Goal: Task Accomplishment & Management: Manage account settings

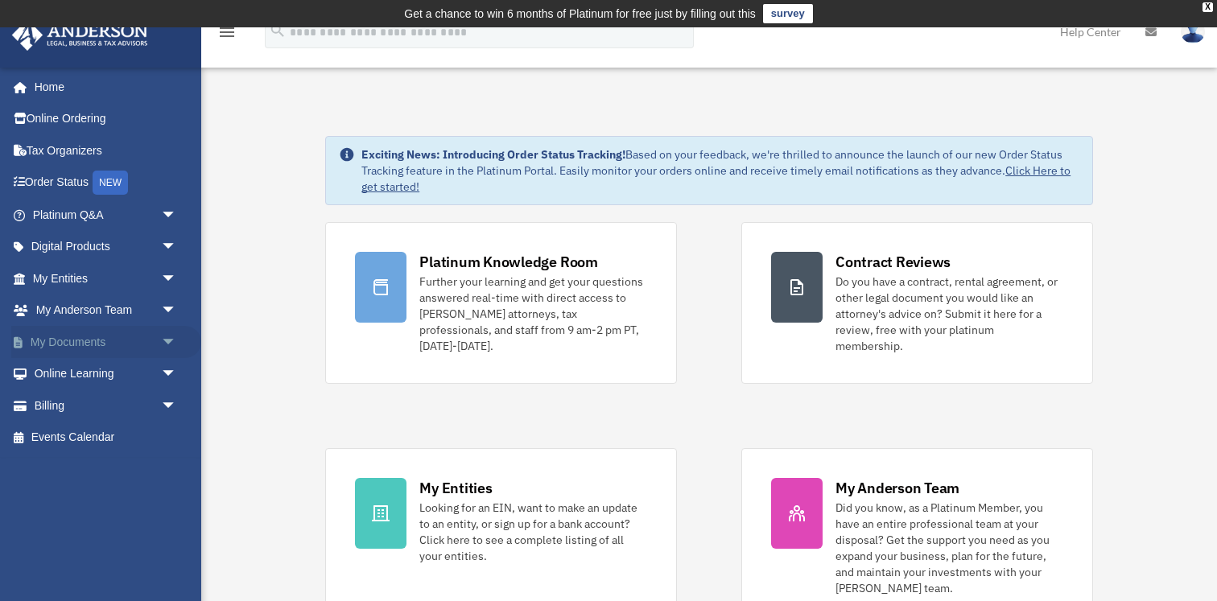
click at [102, 341] on link "My Documents arrow_drop_down" at bounding box center [106, 342] width 190 height 32
click at [169, 341] on span "arrow_drop_down" at bounding box center [177, 342] width 32 height 33
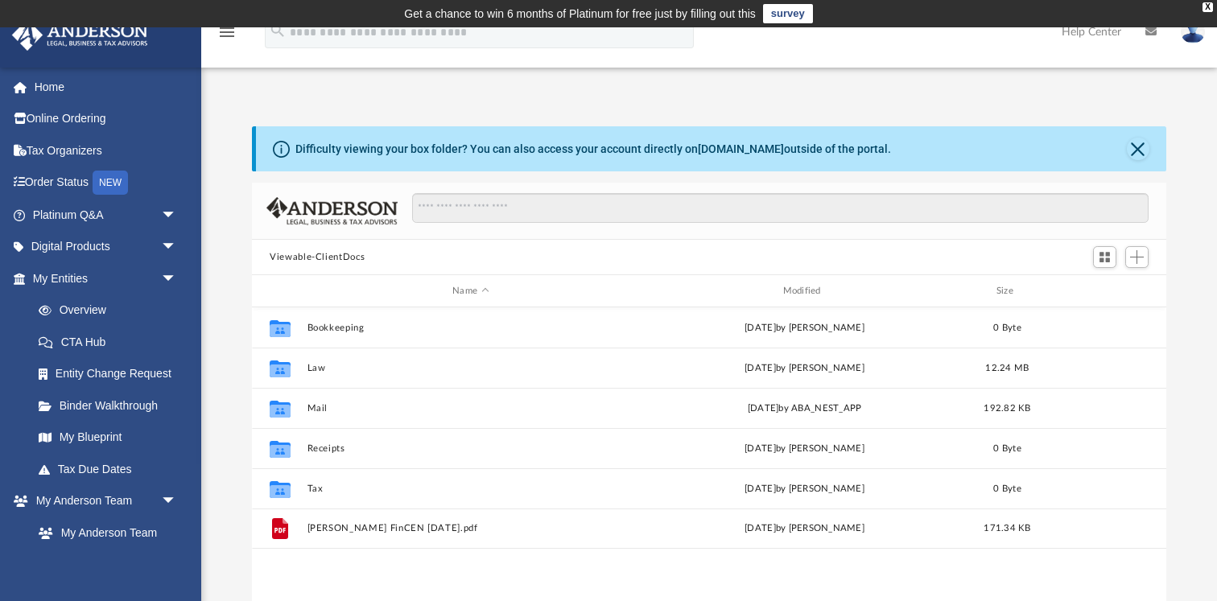
scroll to position [366, 915]
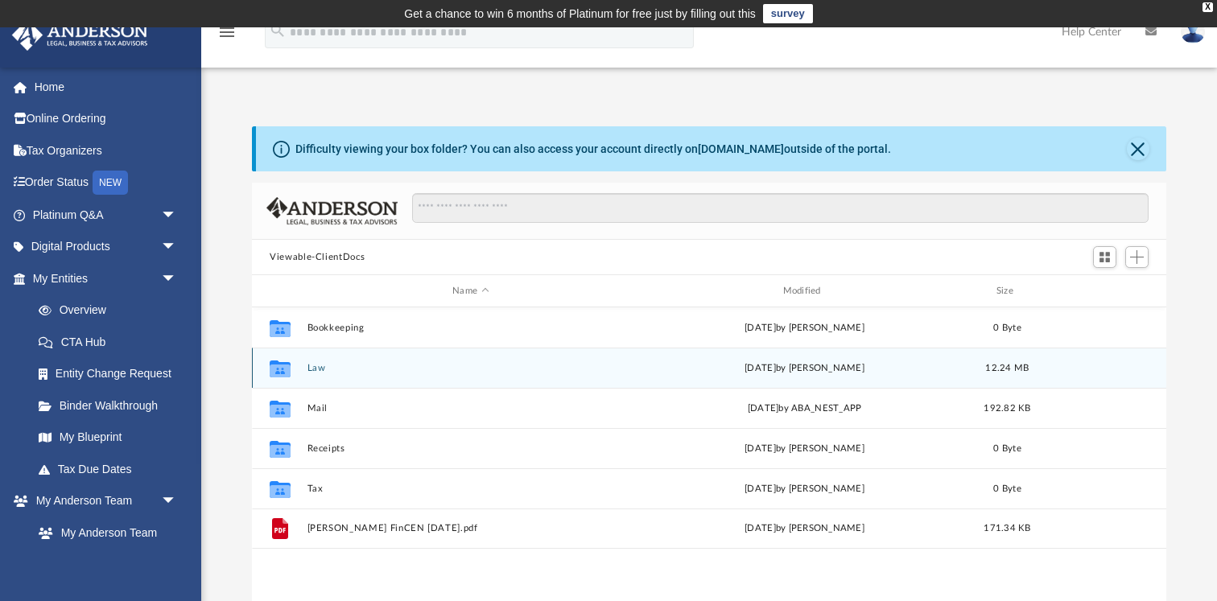
click at [315, 366] on button "Law" at bounding box center [471, 368] width 327 height 10
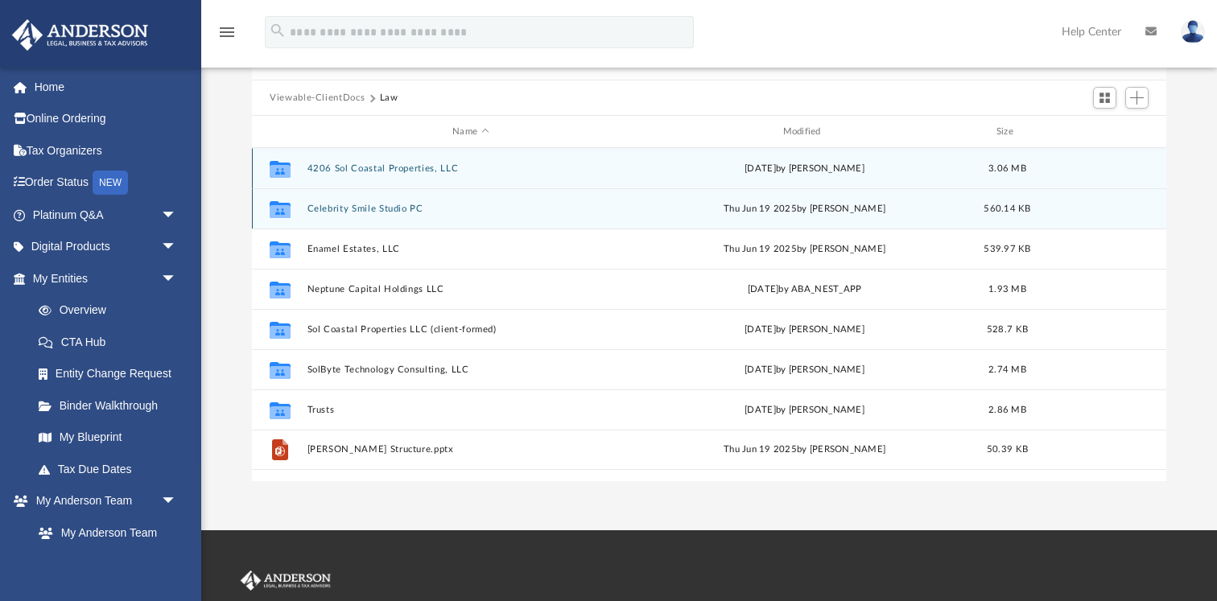
scroll to position [166, 0]
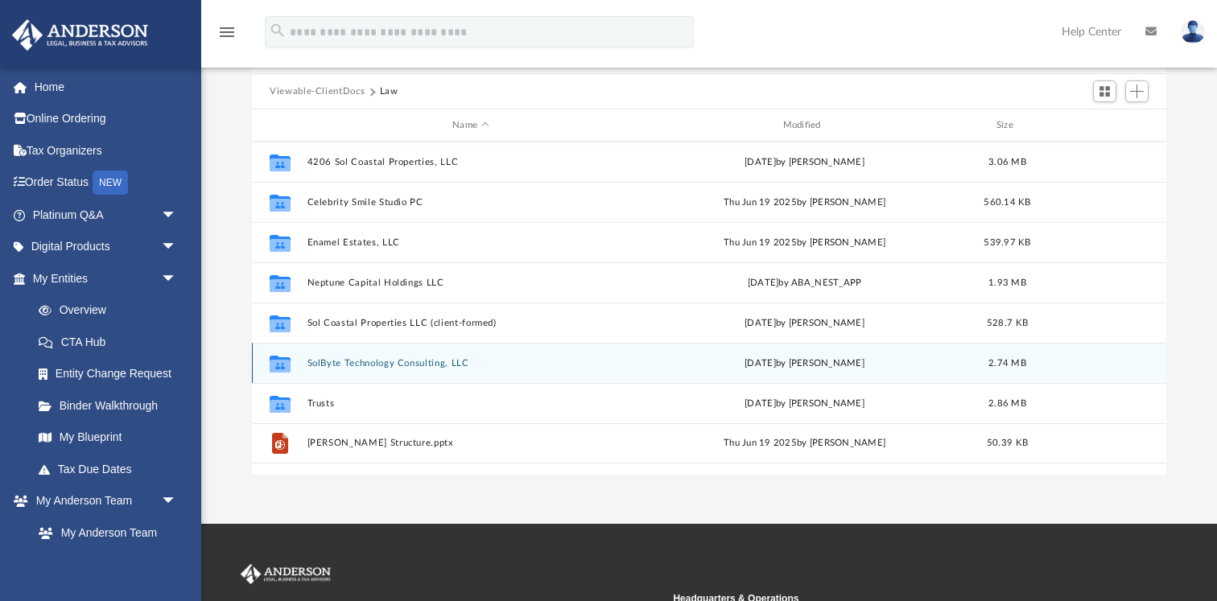
click at [386, 363] on button "SolByte Technology Consulting, LLC" at bounding box center [471, 363] width 327 height 10
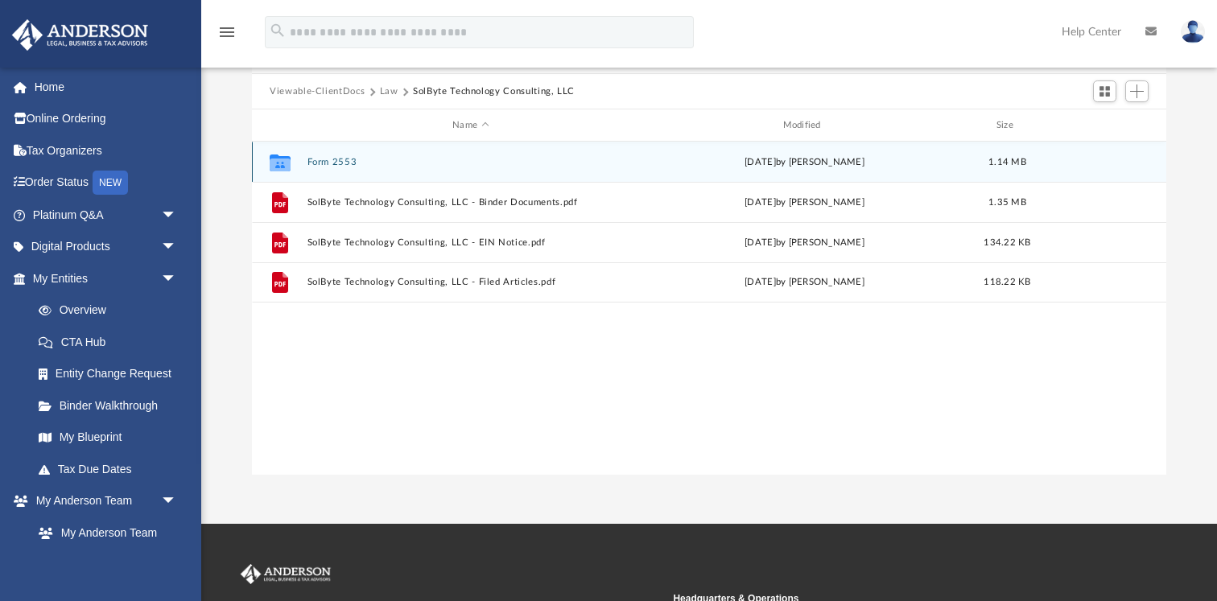
click at [347, 161] on button "Form 2553" at bounding box center [471, 162] width 327 height 10
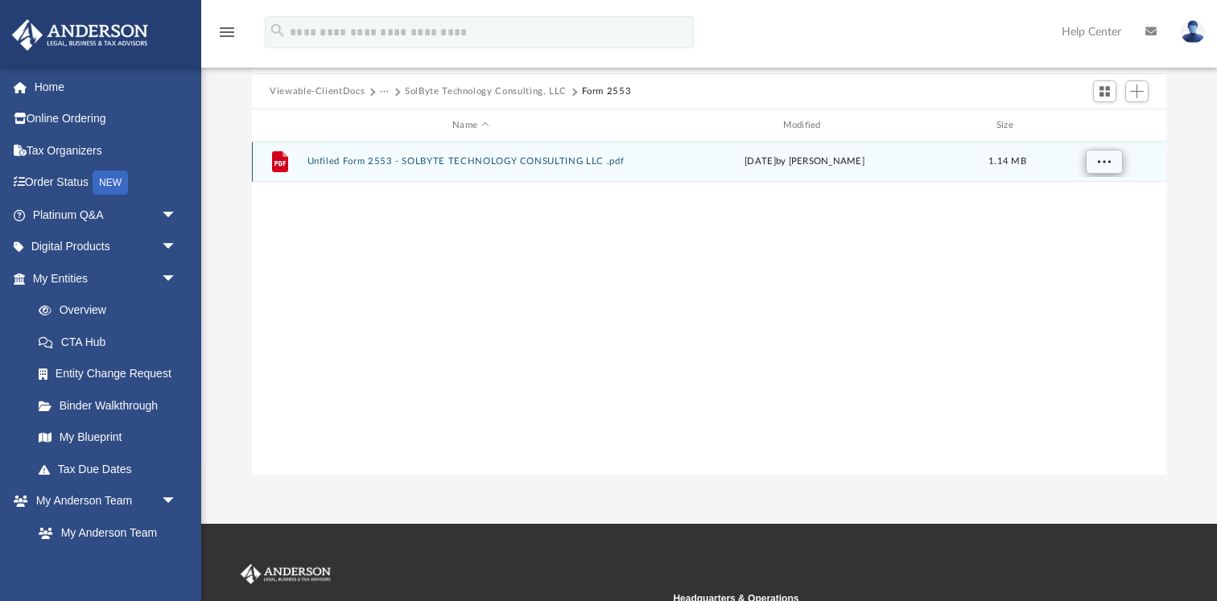
click at [1121, 163] on button "More options" at bounding box center [1104, 162] width 37 height 24
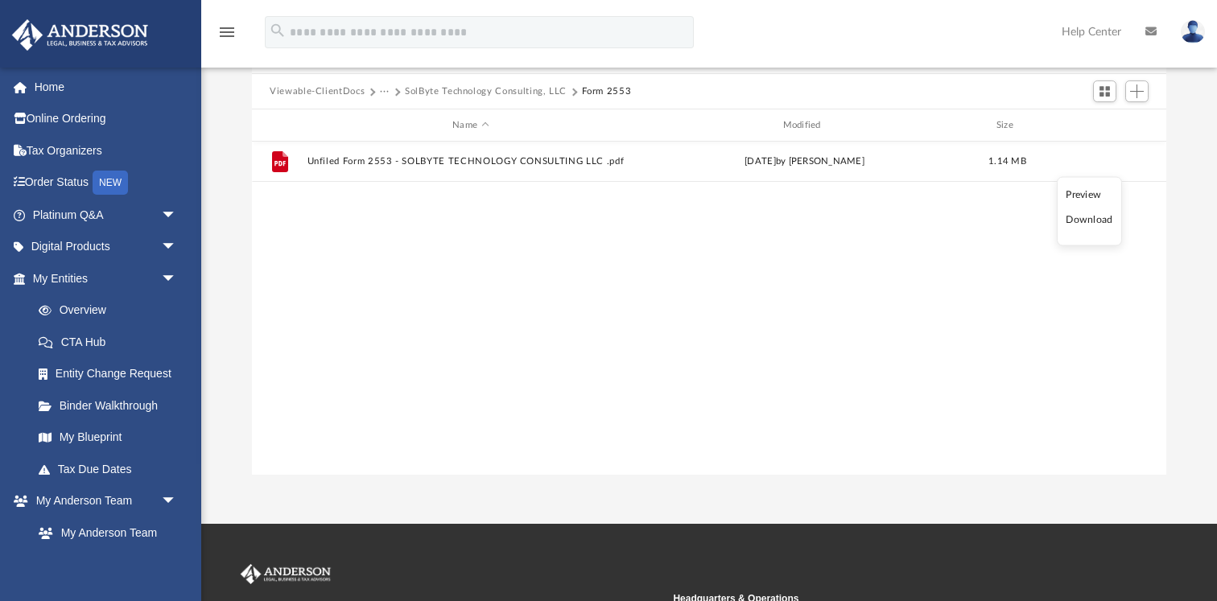
click at [1090, 229] on ul "Preview Download" at bounding box center [1089, 211] width 65 height 69
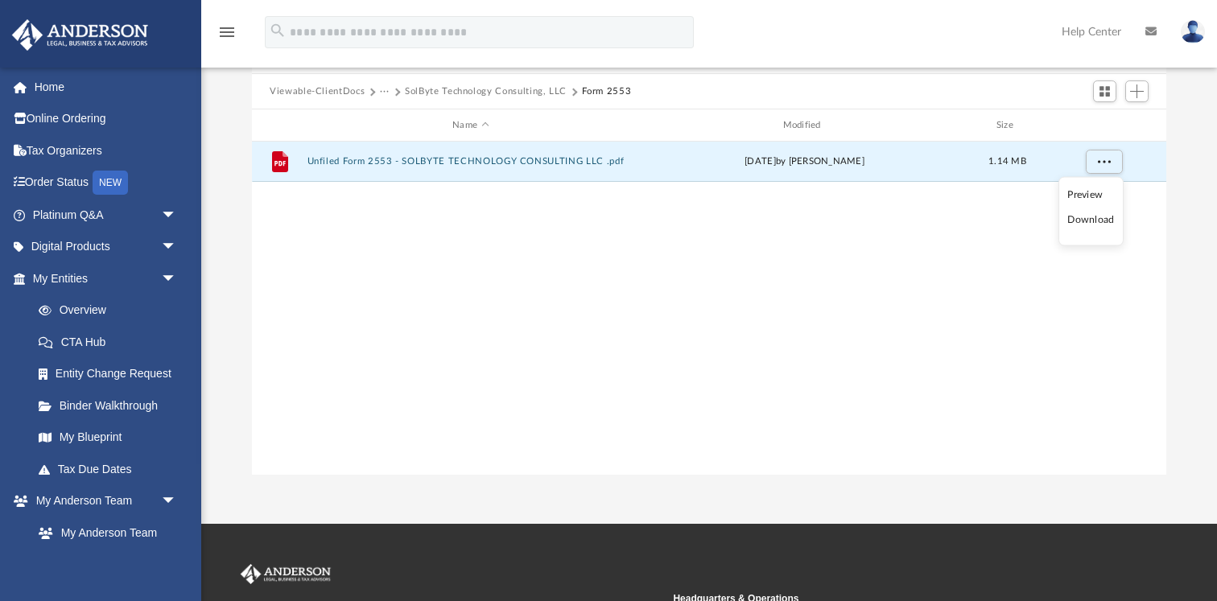
click at [1092, 220] on li "Download" at bounding box center [1091, 220] width 47 height 17
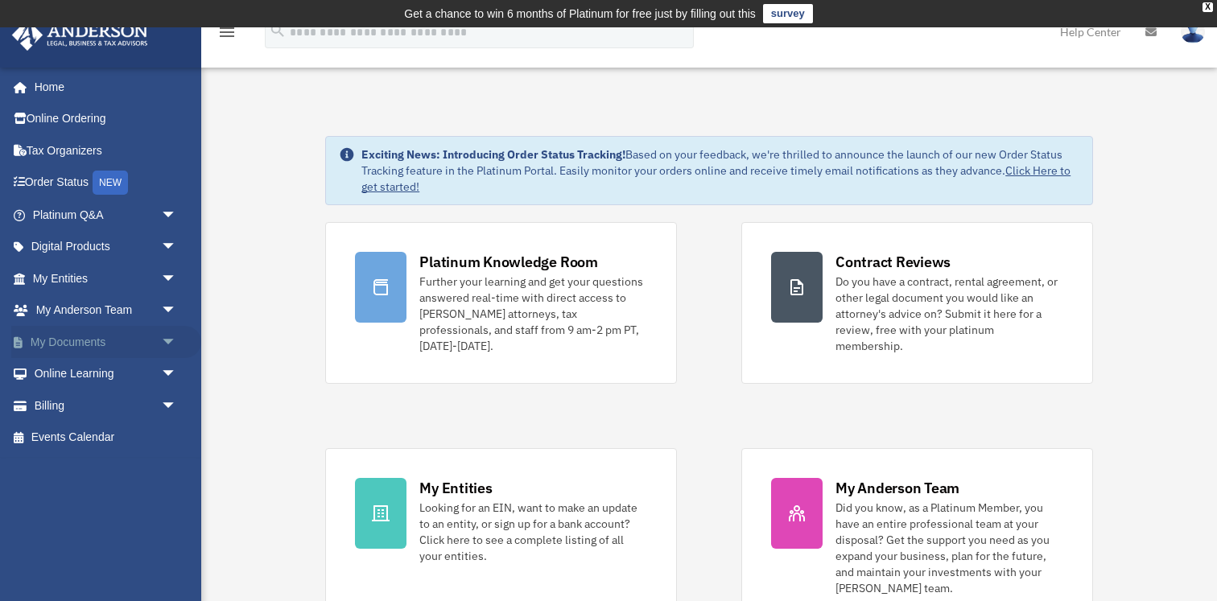
click at [62, 338] on link "My Documents arrow_drop_down" at bounding box center [106, 342] width 190 height 32
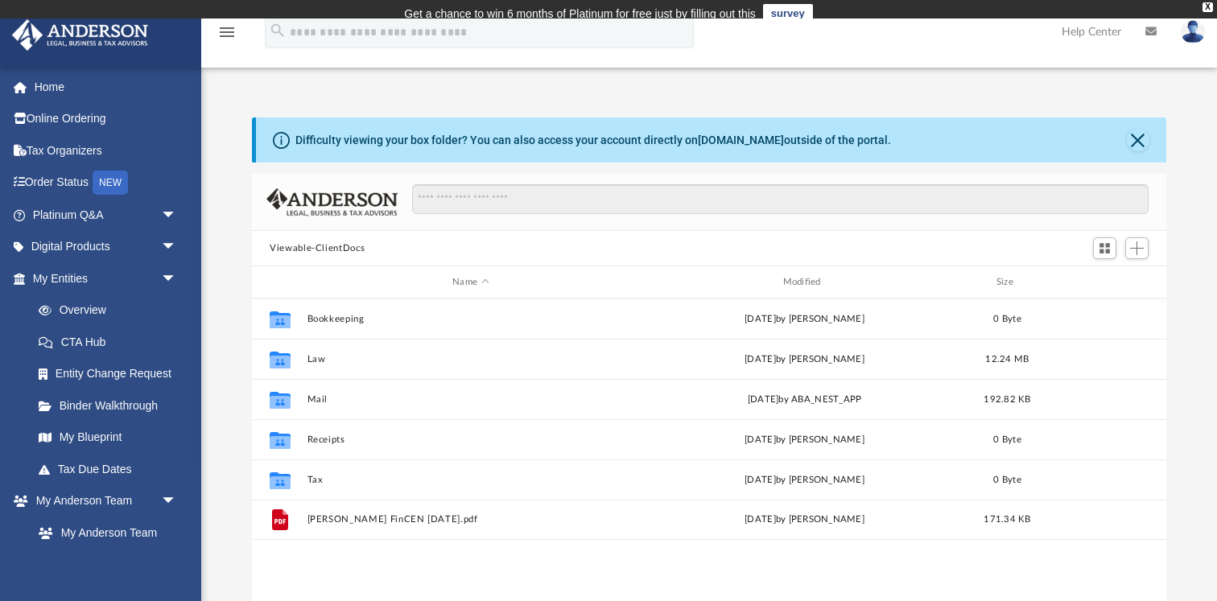
scroll to position [366, 915]
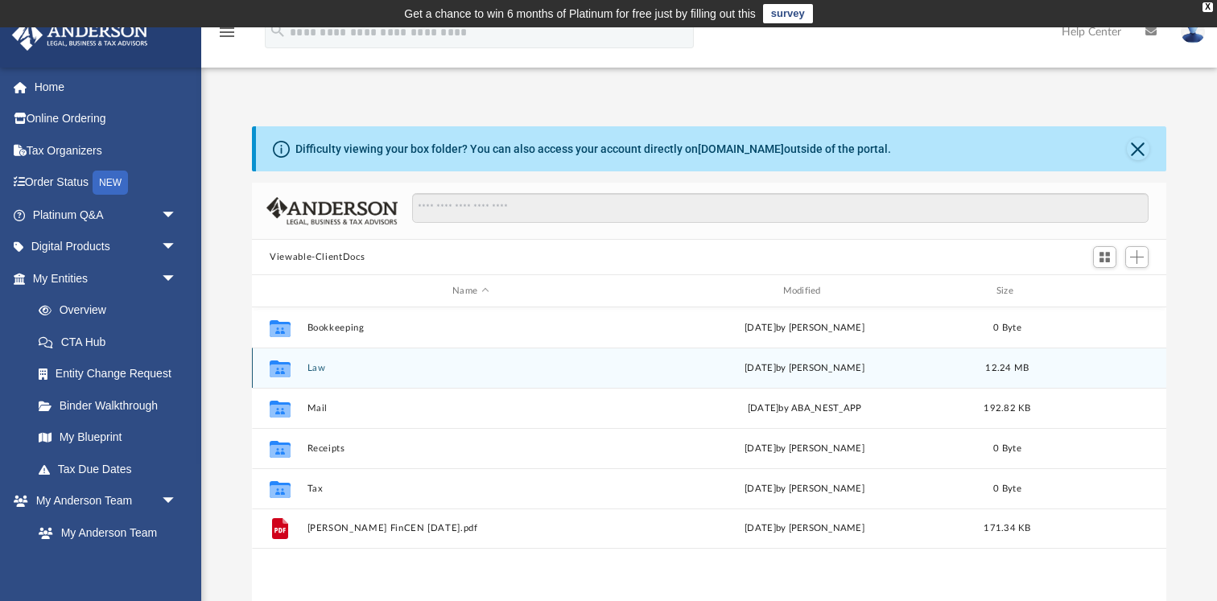
click at [323, 368] on button "Law" at bounding box center [471, 368] width 327 height 10
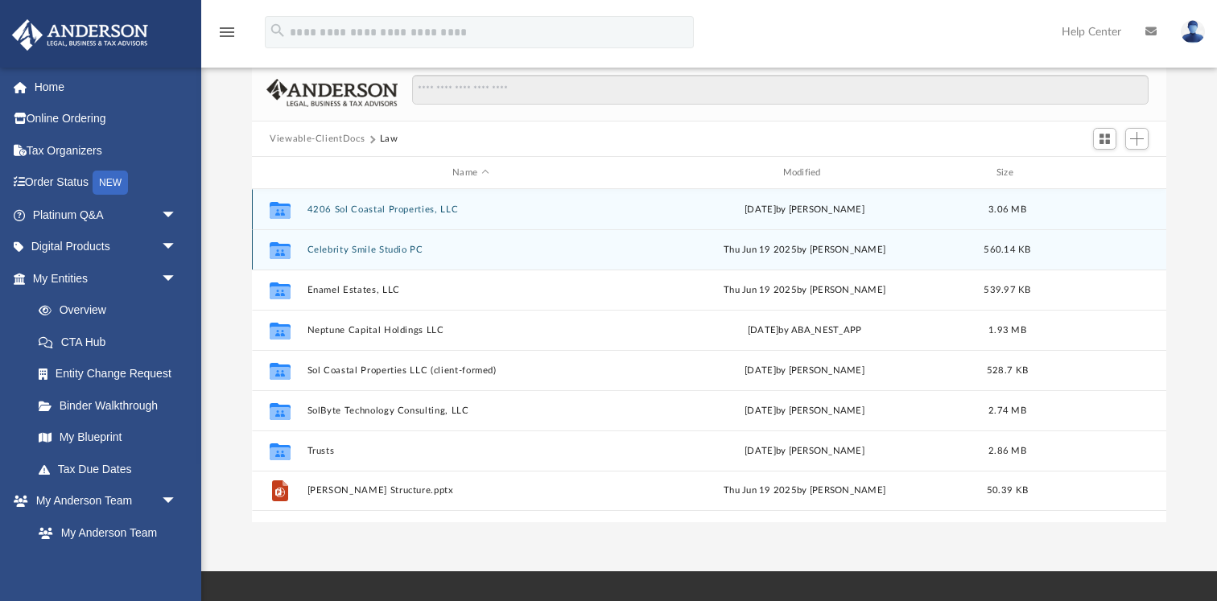
scroll to position [141, 0]
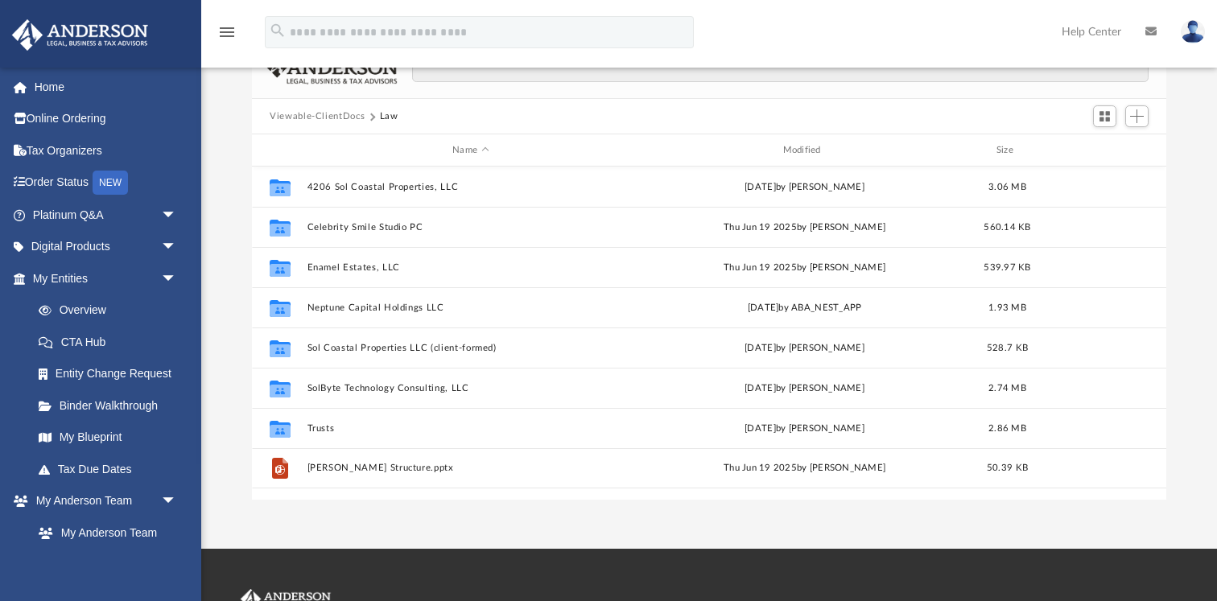
click at [298, 119] on button "Viewable-ClientDocs" at bounding box center [317, 116] width 95 height 14
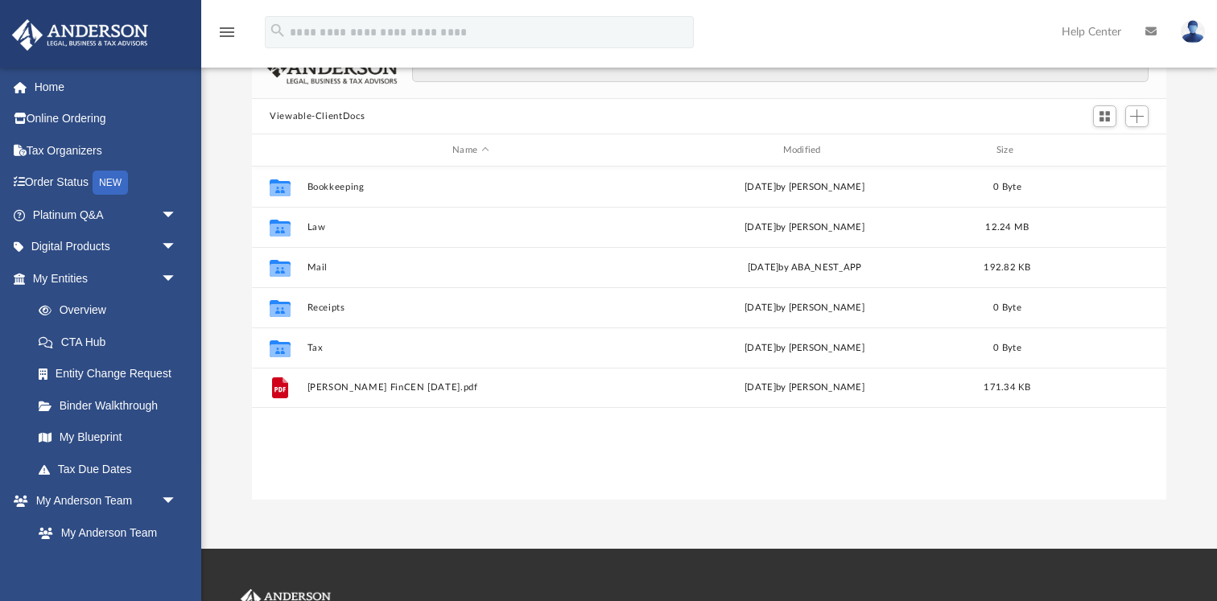
click at [353, 423] on div "Collaborated Folder Bookkeeping Sat Mar 16 2024 by Charles Rogler 0 Byte Collab…" at bounding box center [709, 334] width 915 height 334
click at [1141, 116] on span "Add" at bounding box center [1137, 116] width 14 height 14
click at [1104, 155] on li "Upload" at bounding box center [1114, 147] width 52 height 17
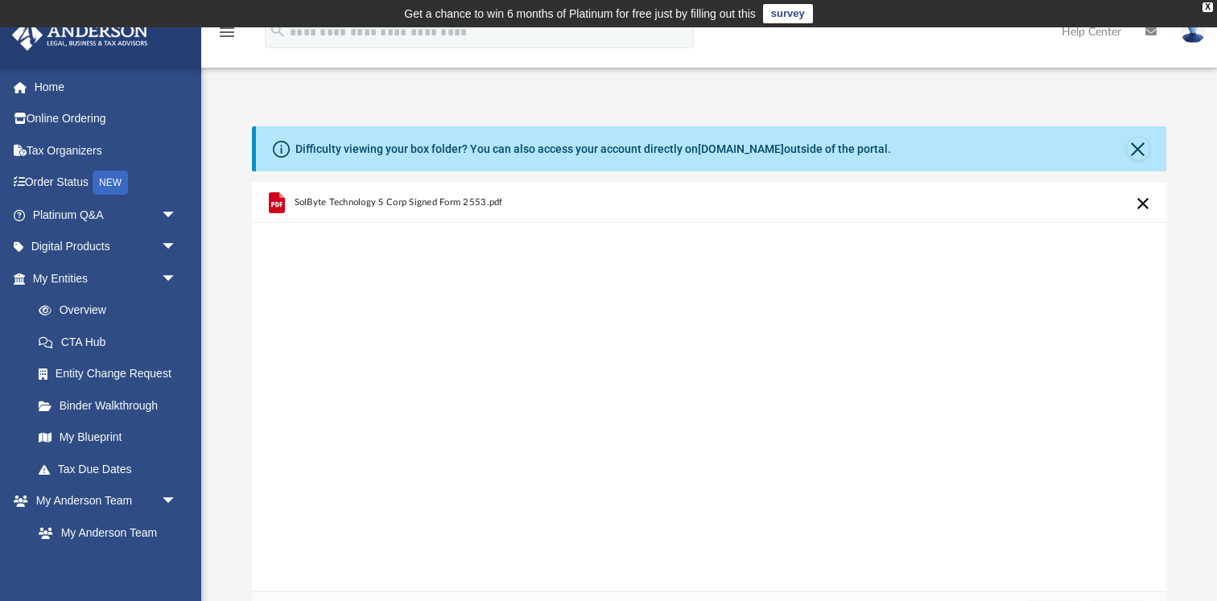
scroll to position [0, 0]
click at [1145, 204] on button "Cancel this upload" at bounding box center [1142, 203] width 19 height 19
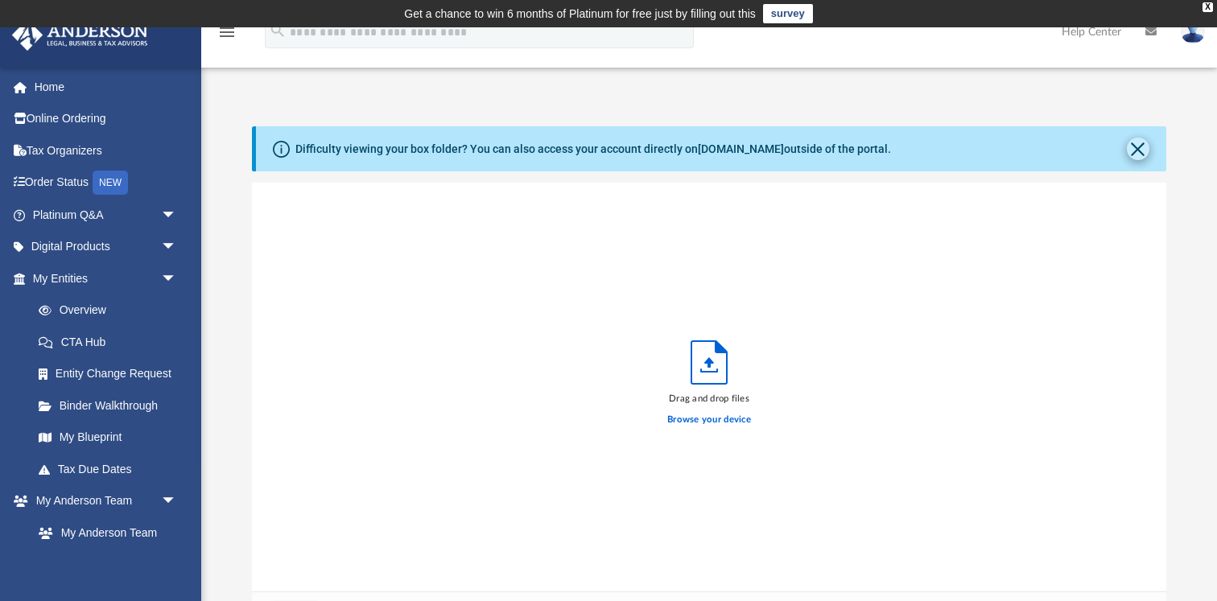
click at [1142, 150] on button "Close" at bounding box center [1138, 149] width 23 height 23
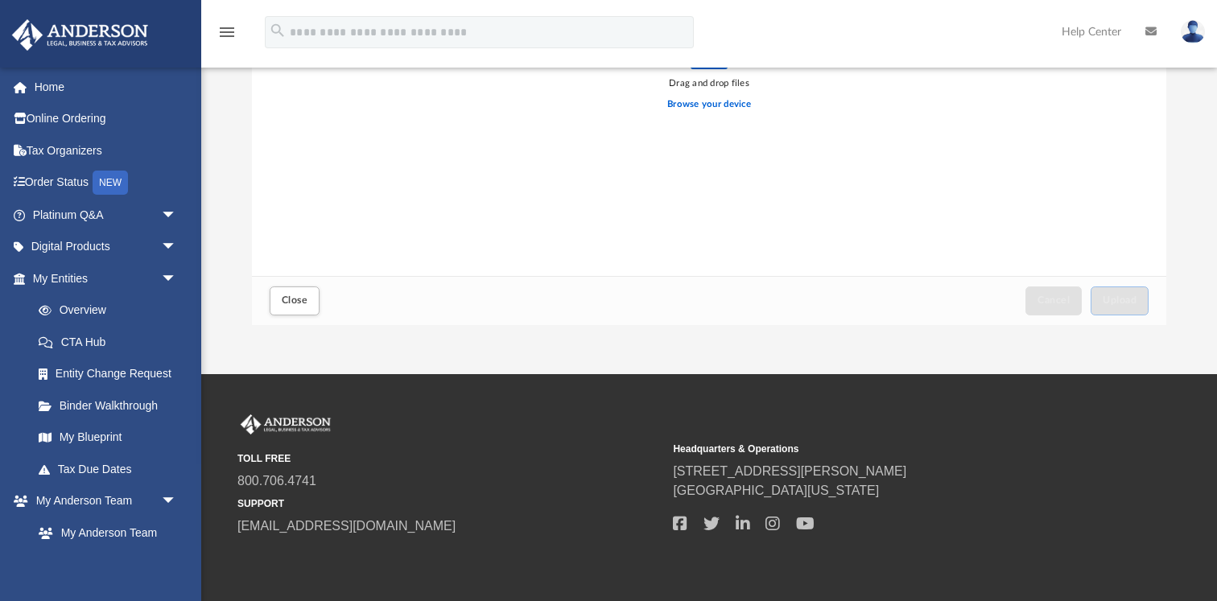
scroll to position [281, 0]
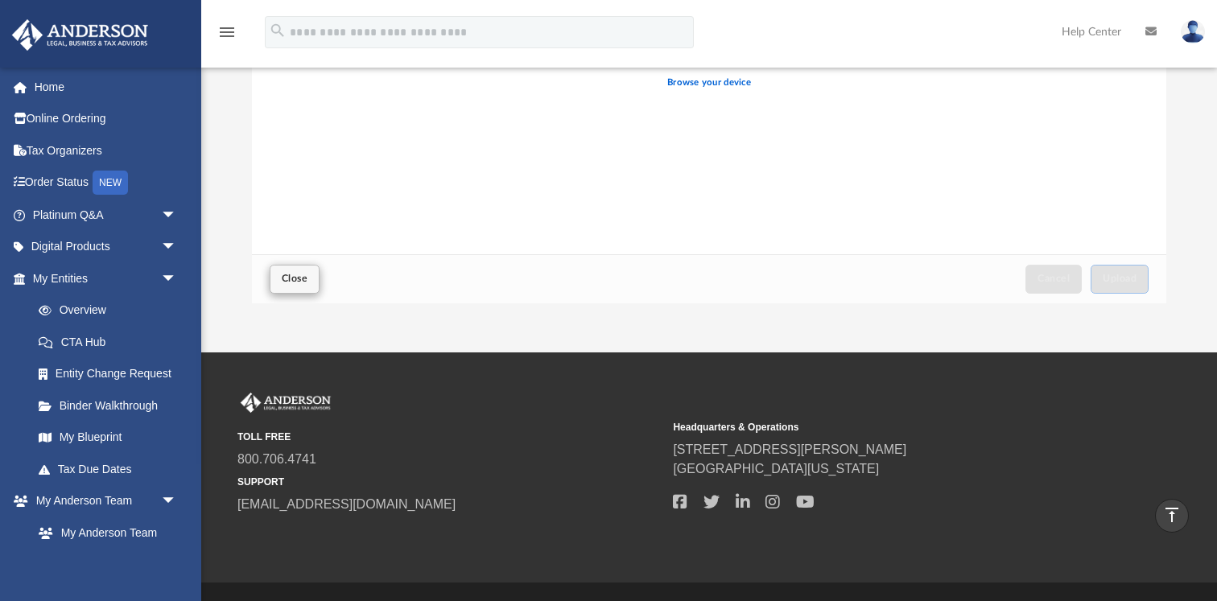
click at [294, 265] on button "Close" at bounding box center [295, 279] width 50 height 28
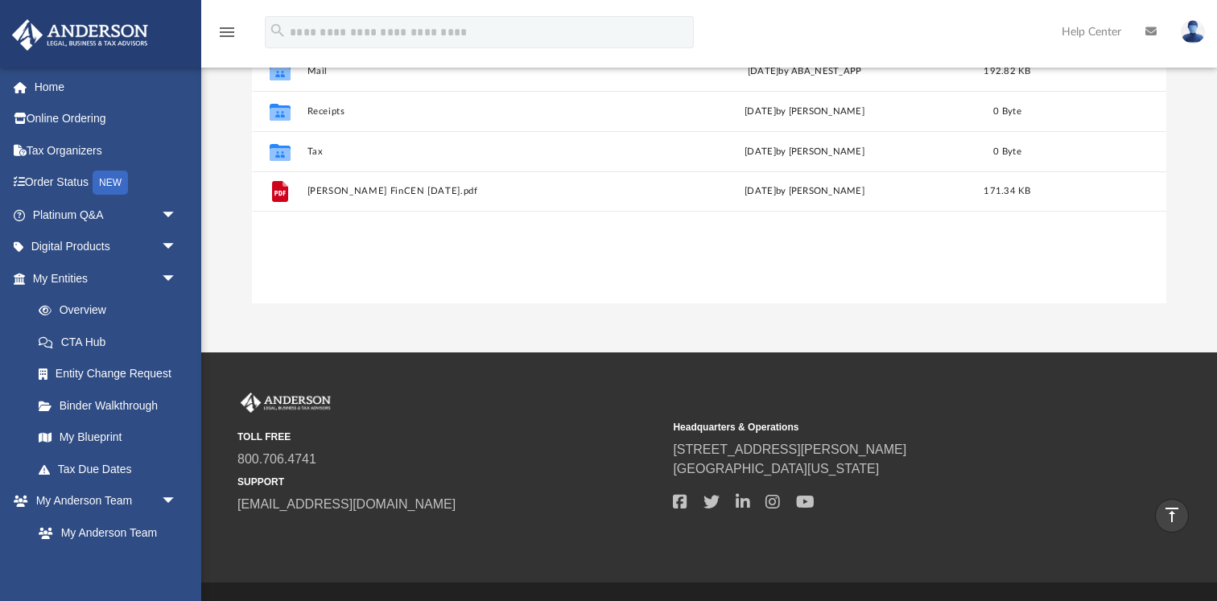
scroll to position [0, 0]
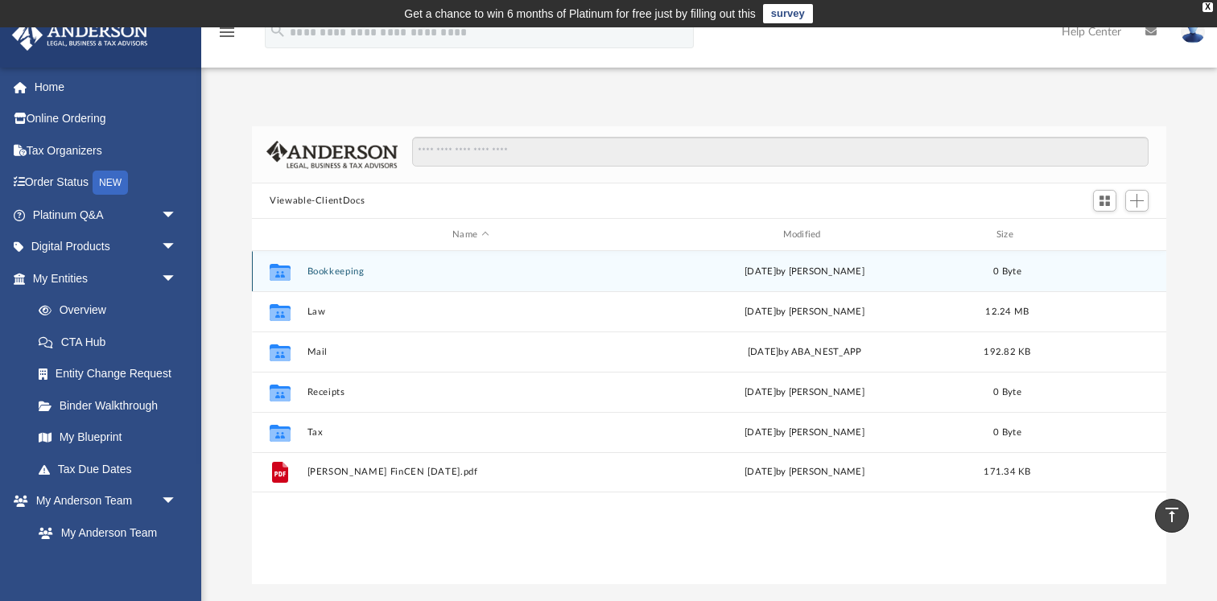
click at [295, 271] on div "Collaborated Folder" at bounding box center [280, 271] width 40 height 26
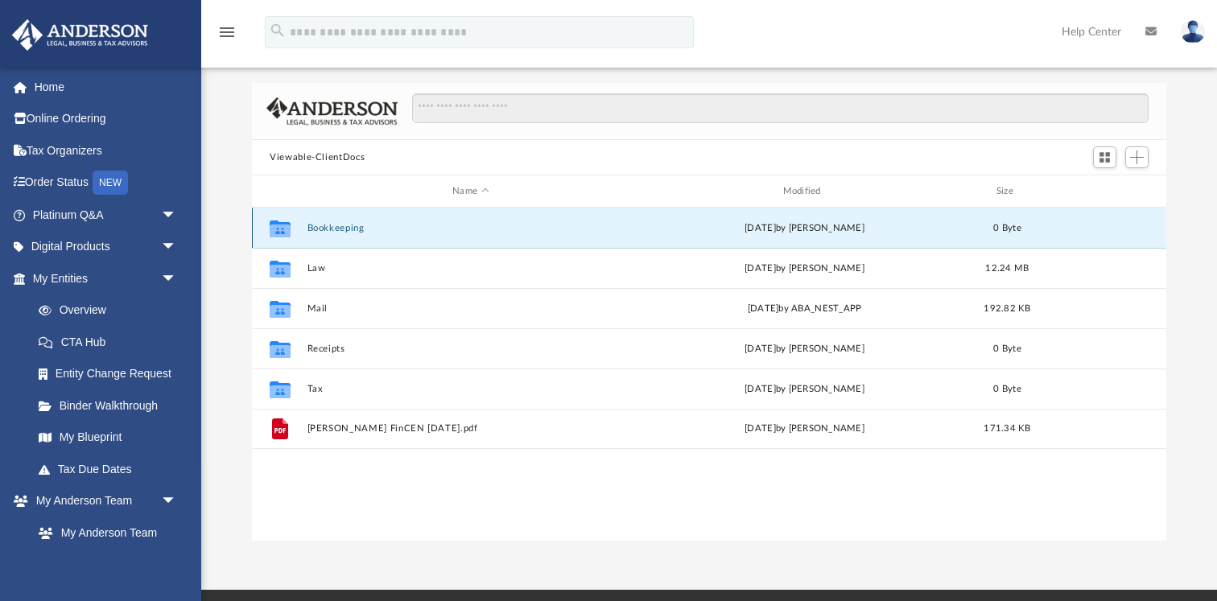
scroll to position [64, 0]
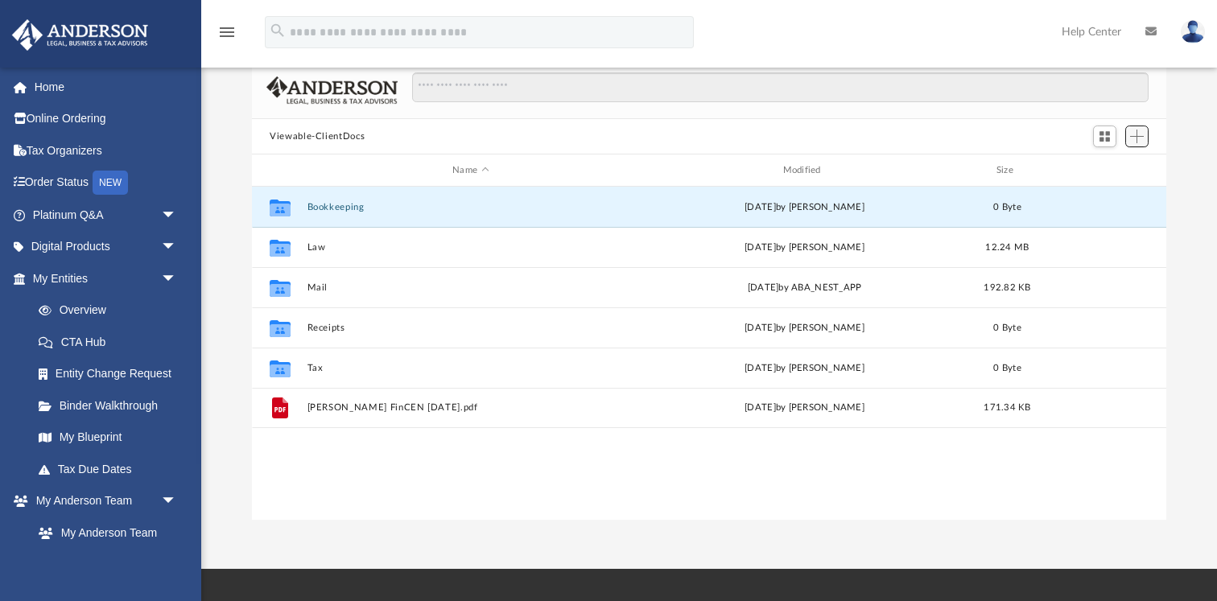
click at [1142, 136] on span "Add" at bounding box center [1137, 137] width 14 height 14
click at [1108, 167] on li "Upload" at bounding box center [1114, 167] width 52 height 17
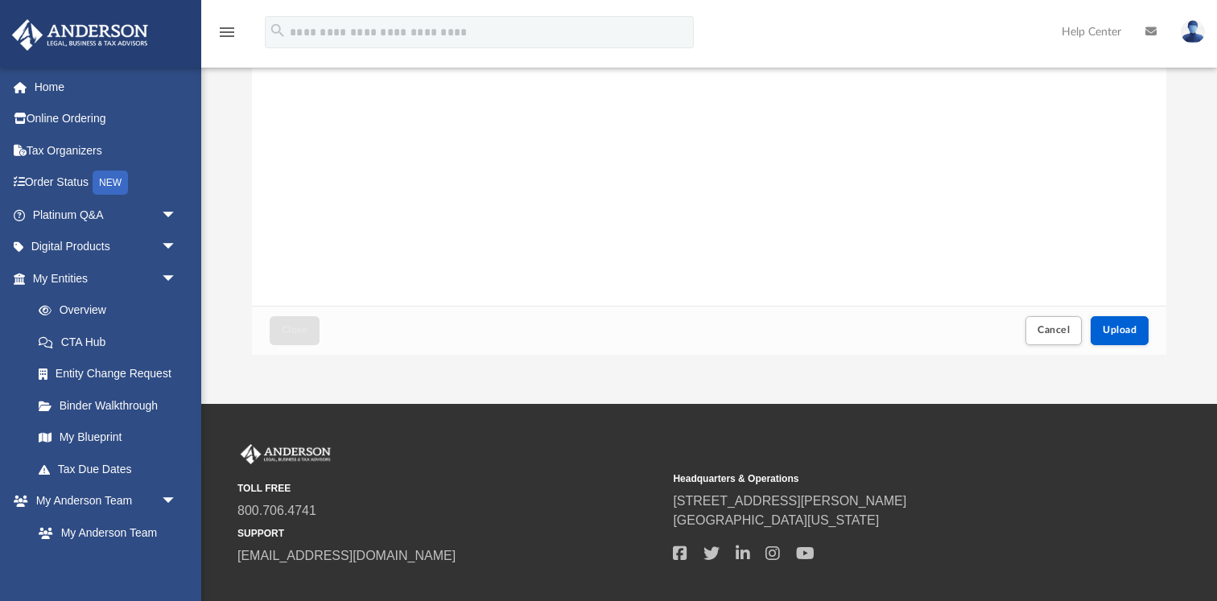
scroll to position [243, 0]
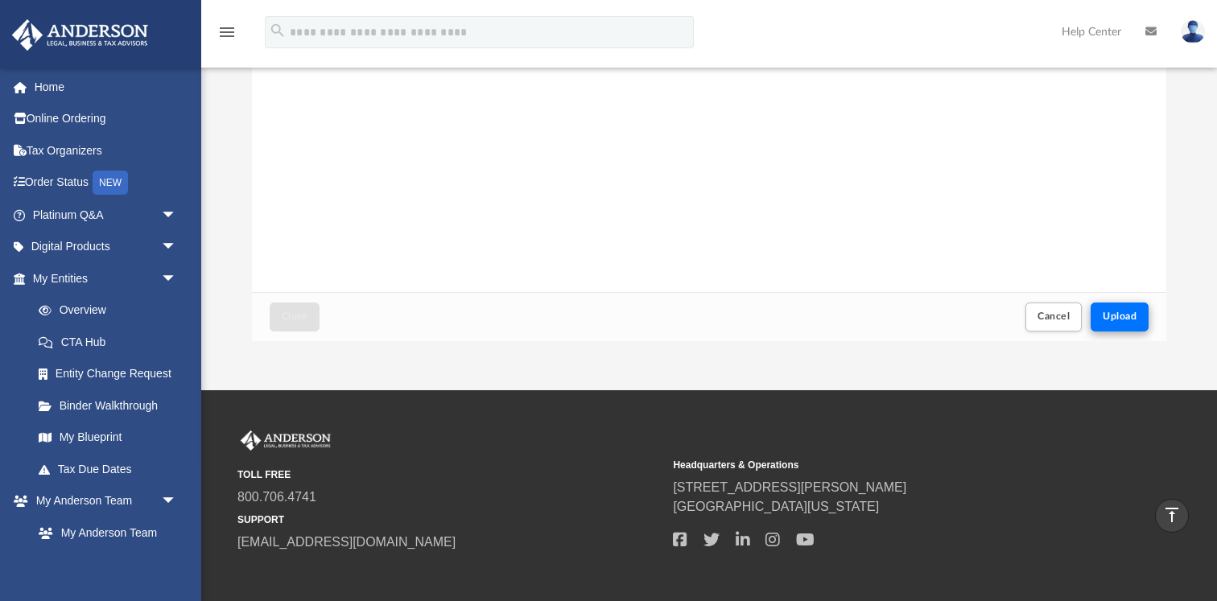
click at [1121, 308] on button "Upload" at bounding box center [1120, 317] width 58 height 28
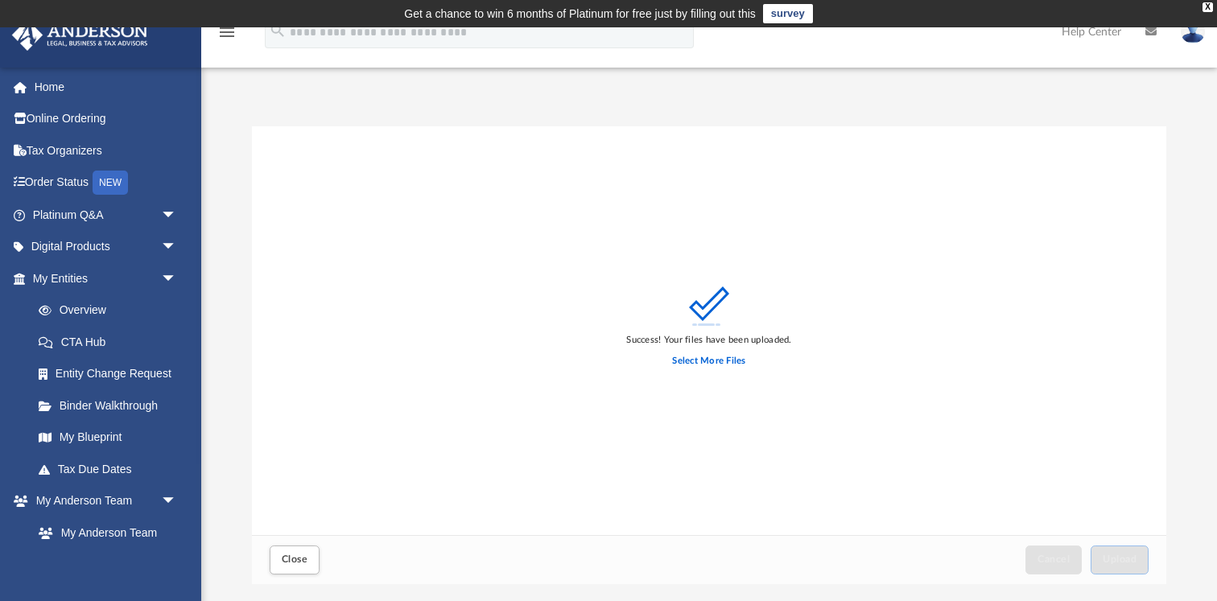
scroll to position [0, 0]
click at [298, 561] on span "Close" at bounding box center [295, 560] width 26 height 10
